Goal: Find specific page/section: Find specific page/section

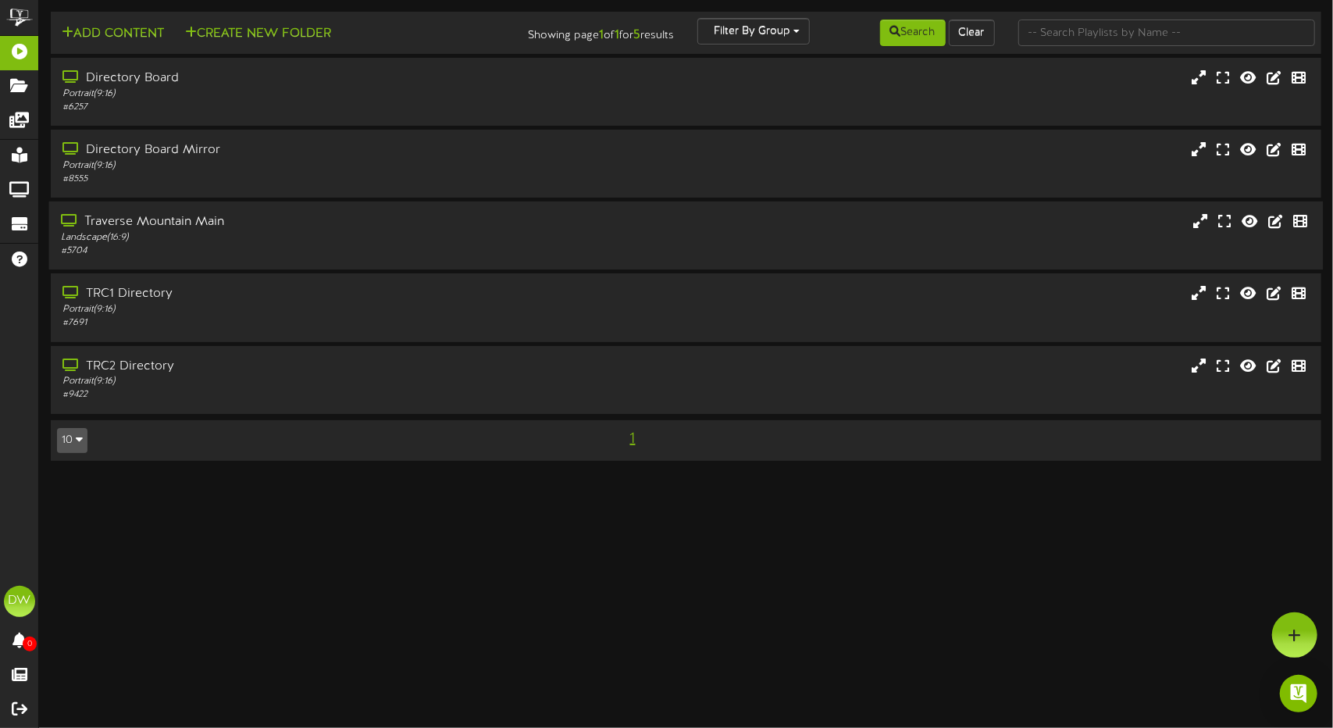
click at [294, 219] on div "Traverse Mountain Main" at bounding box center [315, 222] width 508 height 18
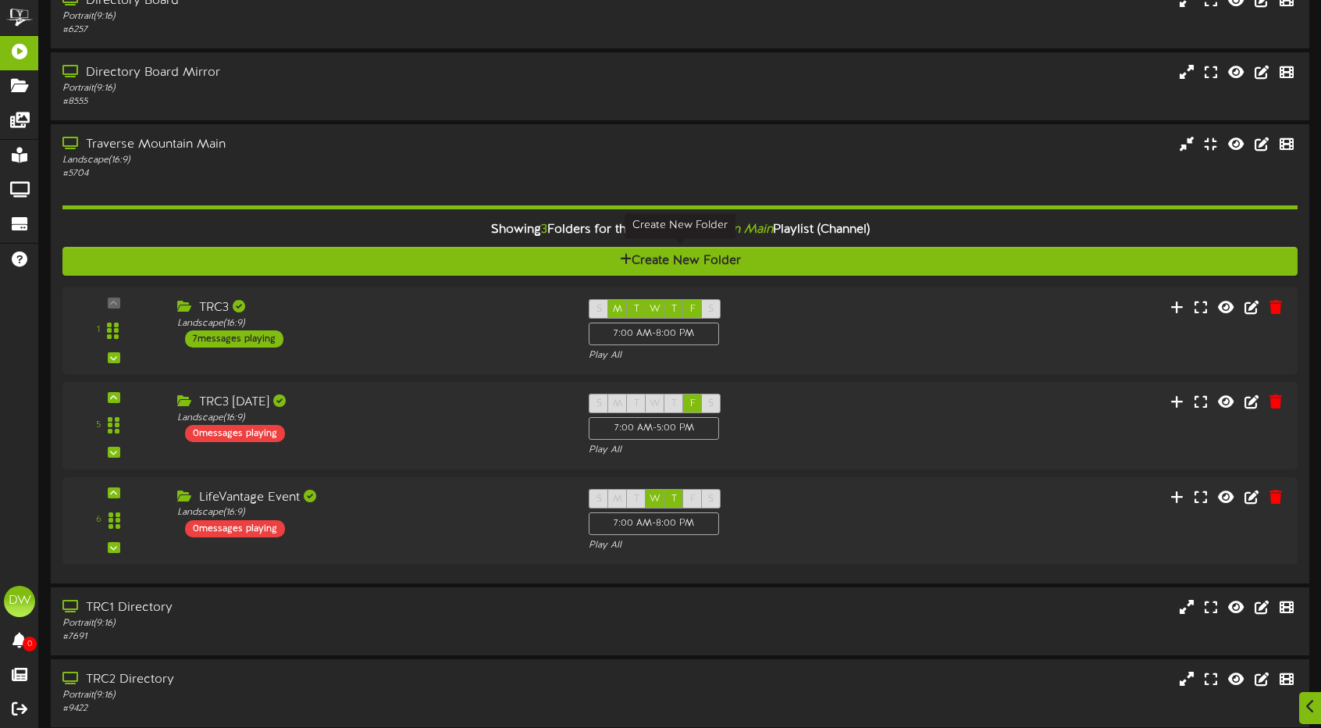
scroll to position [78, 0]
click at [454, 319] on div "Landscape ( 16:9 )" at bounding box center [371, 322] width 388 height 13
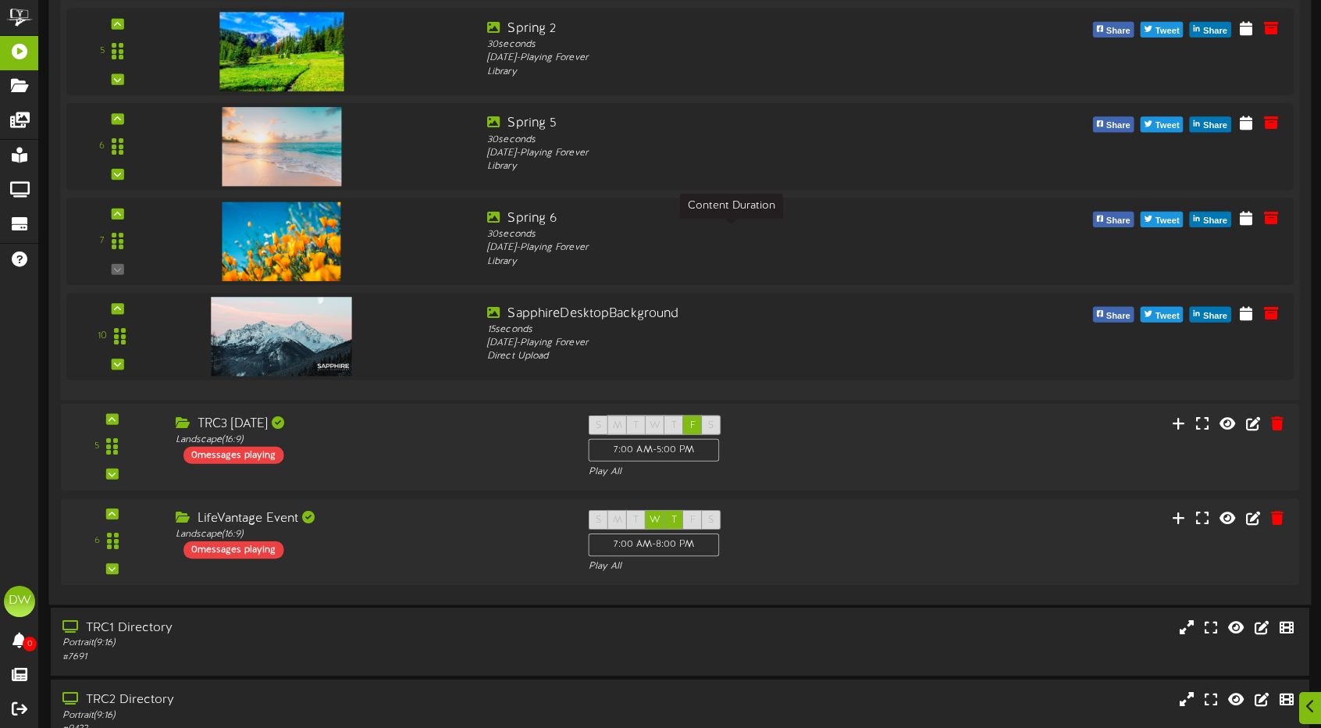
scroll to position [811, 0]
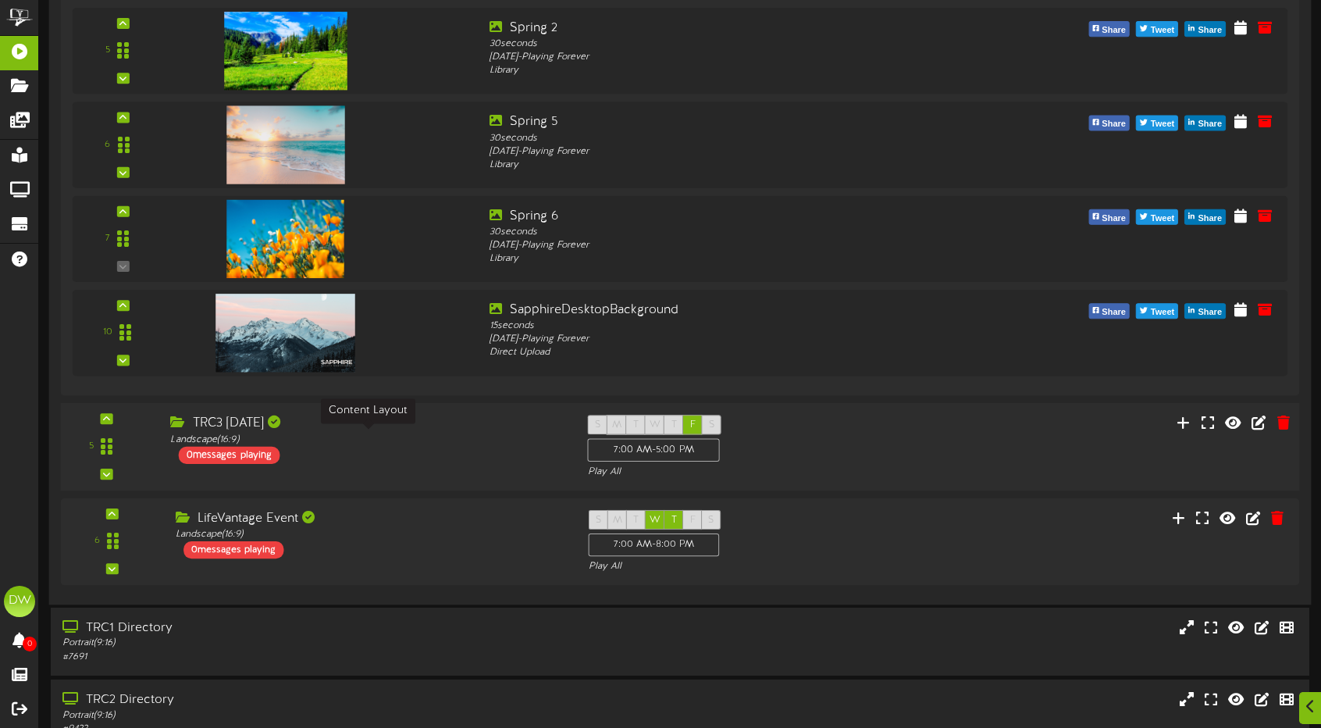
click at [488, 436] on div "Landscape ( 16:9 )" at bounding box center [367, 439] width 394 height 13
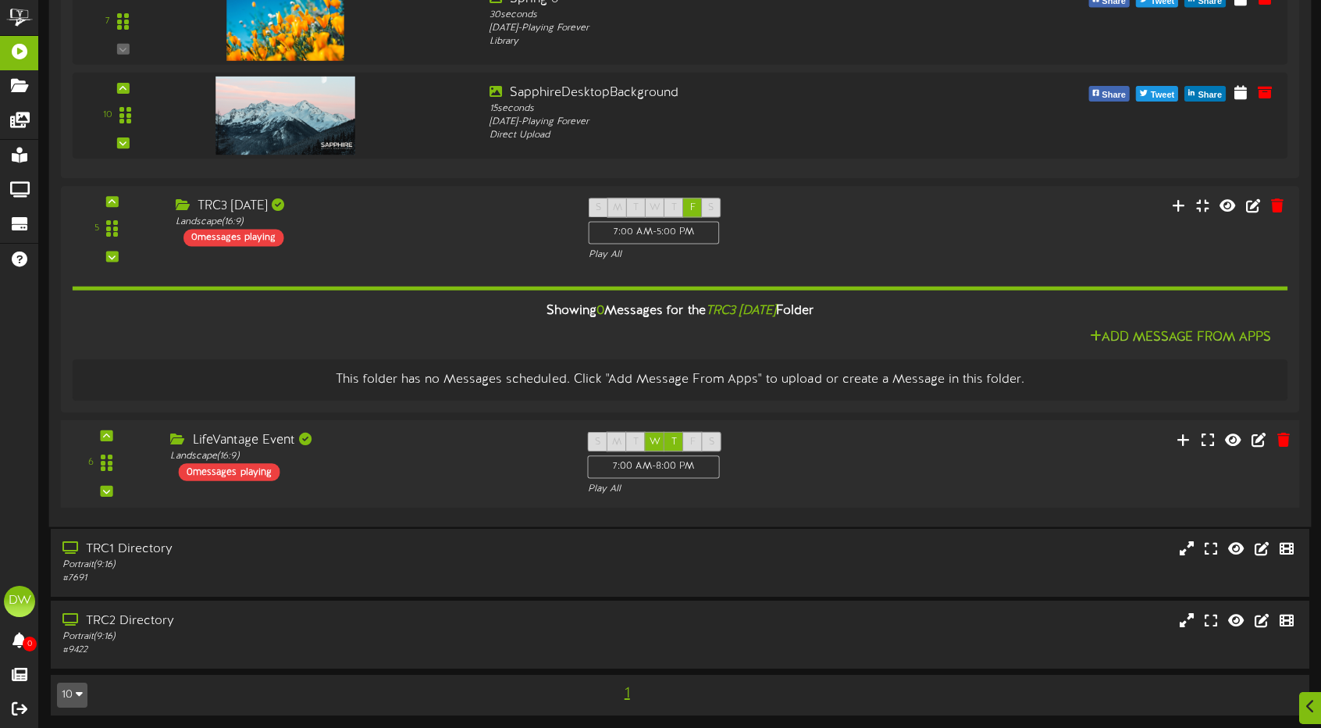
click at [489, 437] on div "LifeVantage Event" at bounding box center [367, 441] width 394 height 18
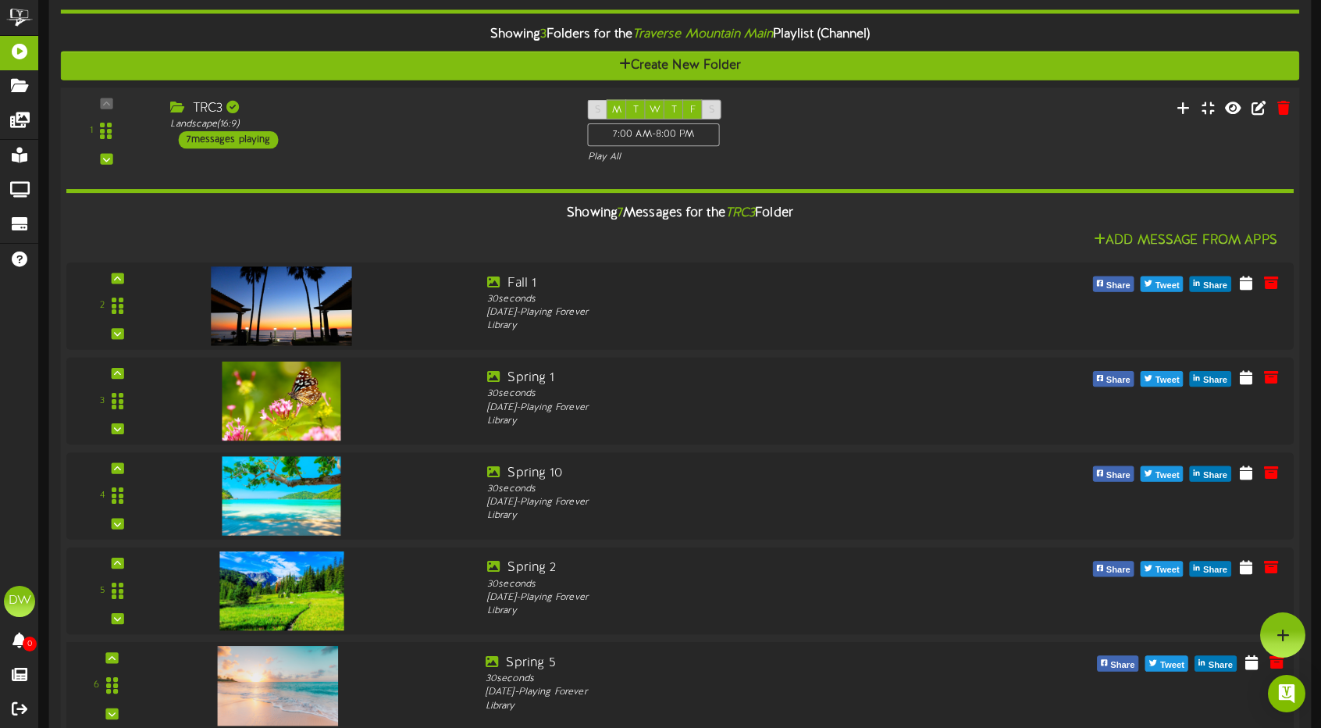
scroll to position [169, 0]
